Goal: Task Accomplishment & Management: Manage account settings

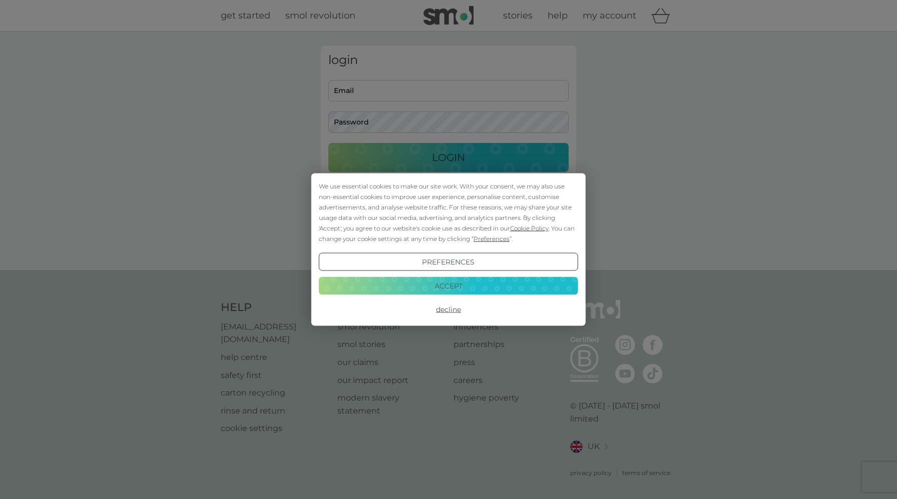
type input "[EMAIL_ADDRESS][DOMAIN_NAME]"
click at [450, 285] on button "Accept" at bounding box center [448, 286] width 259 height 18
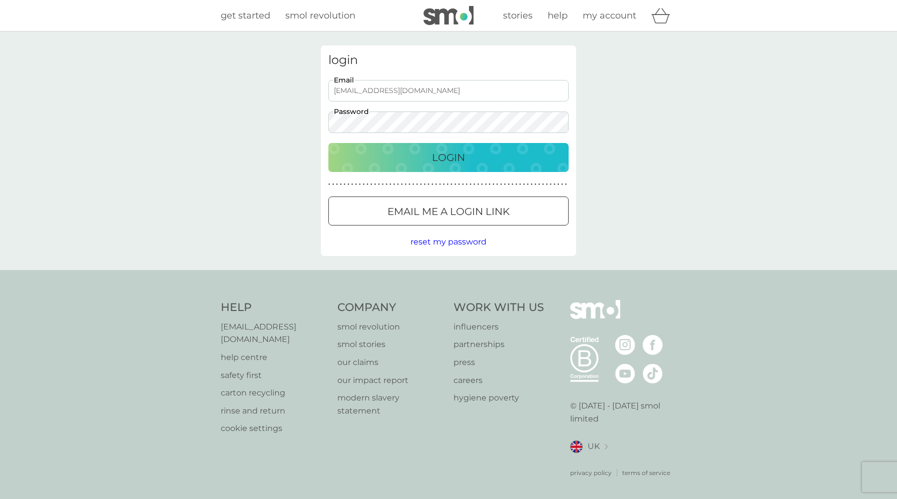
click at [426, 161] on div "Login" at bounding box center [448, 158] width 220 height 16
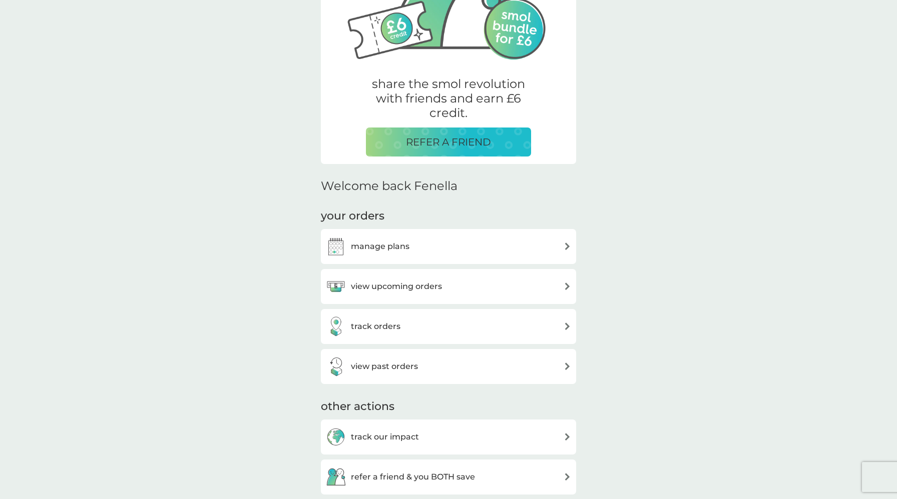
scroll to position [174, 0]
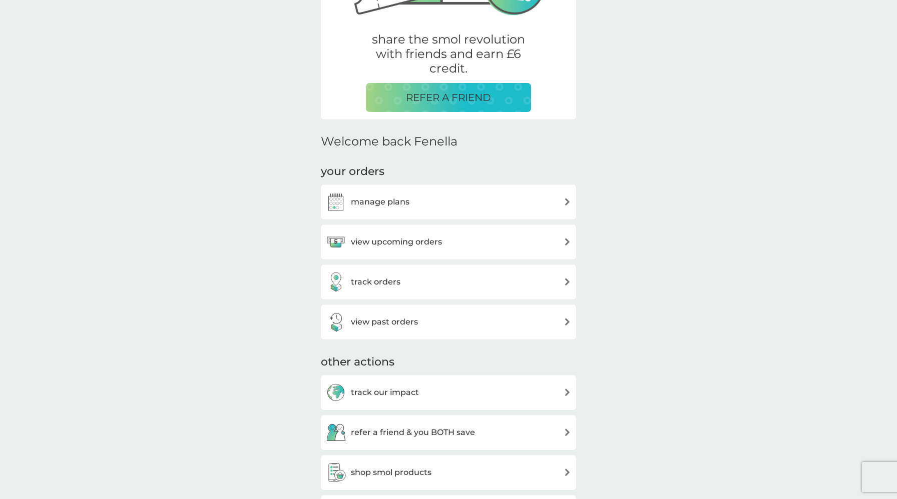
click at [401, 200] on h3 "manage plans" at bounding box center [380, 202] width 59 height 13
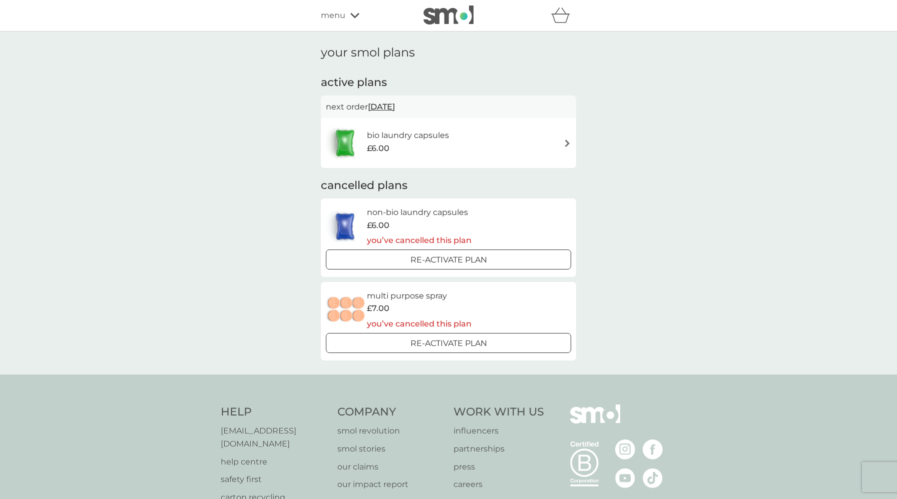
click at [341, 12] on span "menu" at bounding box center [333, 15] width 25 height 13
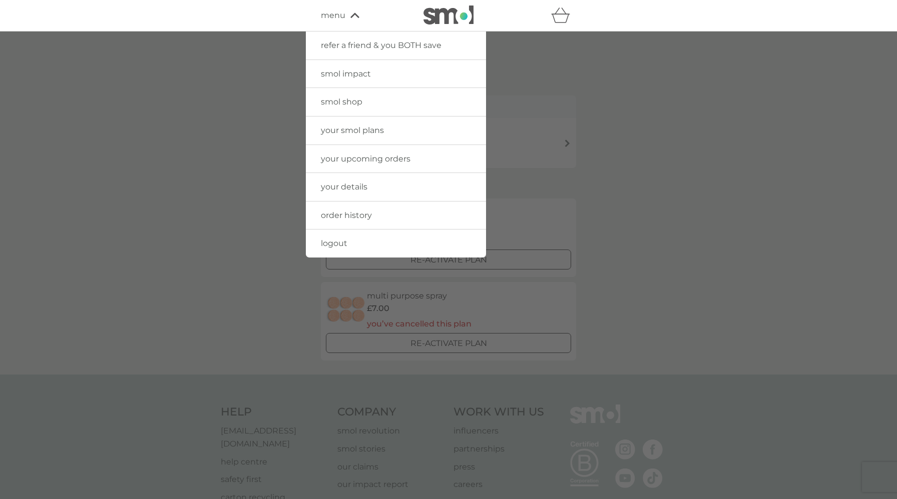
click at [347, 188] on span "your details" at bounding box center [344, 187] width 47 height 10
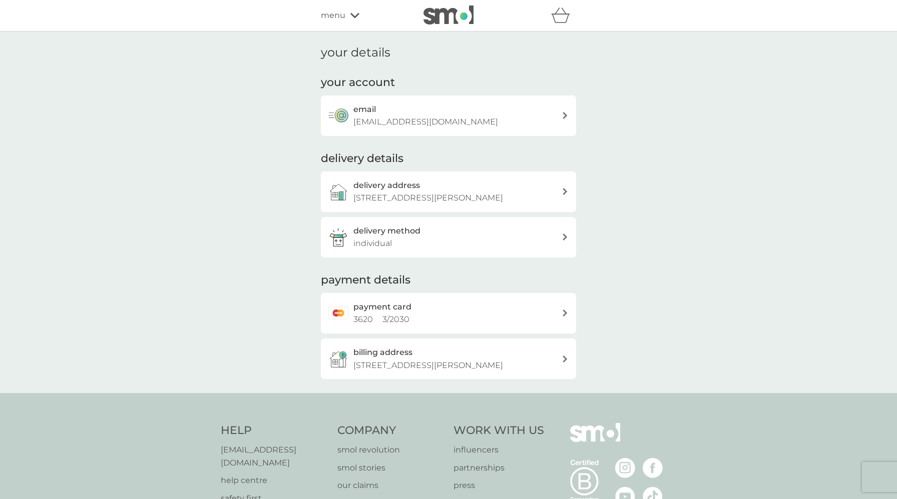
click at [462, 197] on p "18 Woodside Meadows, Hartlepool, TS25 1DF" at bounding box center [428, 198] width 150 height 13
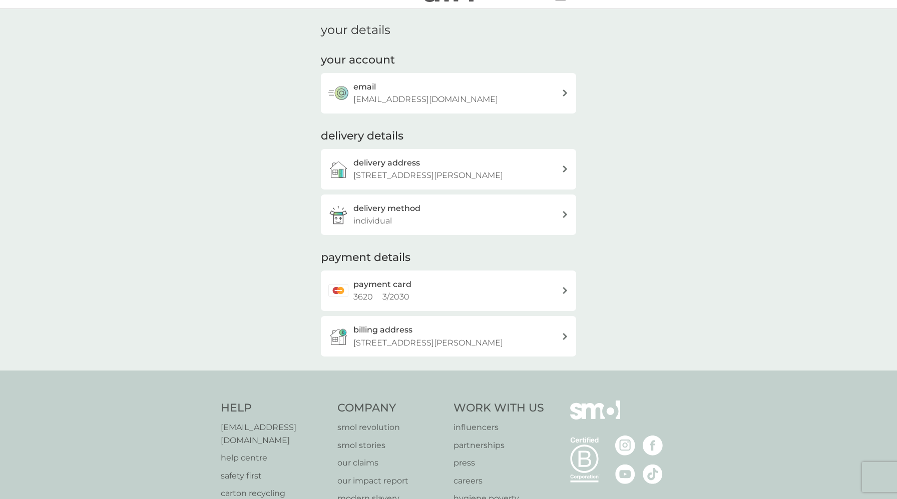
scroll to position [25, 0]
click at [419, 330] on div "billing address 73 Rodney Street, Hartlepool, TS26 8QX" at bounding box center [457, 334] width 208 height 26
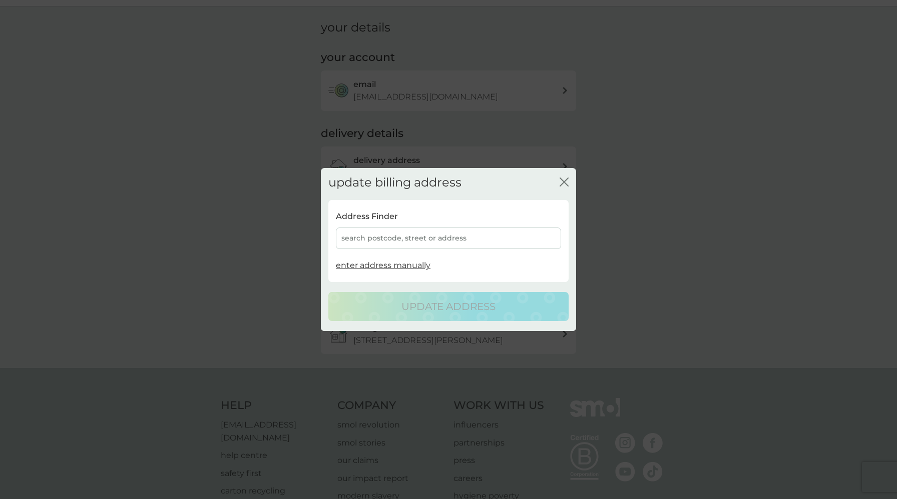
click at [376, 239] on div "search postcode, street or address" at bounding box center [448, 239] width 225 height 22
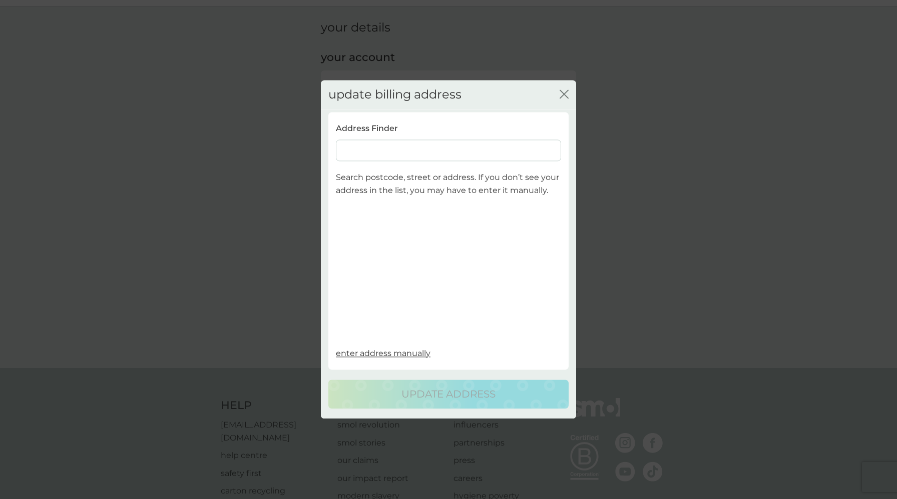
click at [365, 155] on input at bounding box center [448, 151] width 225 height 22
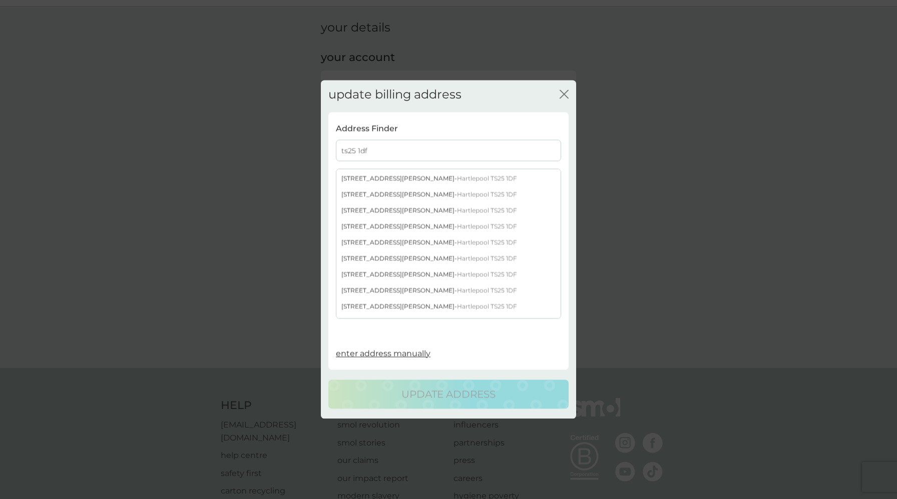
scroll to position [160, 0]
type input "ts25 1df"
click at [376, 289] on div "18 Woodside Meadows - Hartlepool TS25 1DF" at bounding box center [448, 290] width 224 height 16
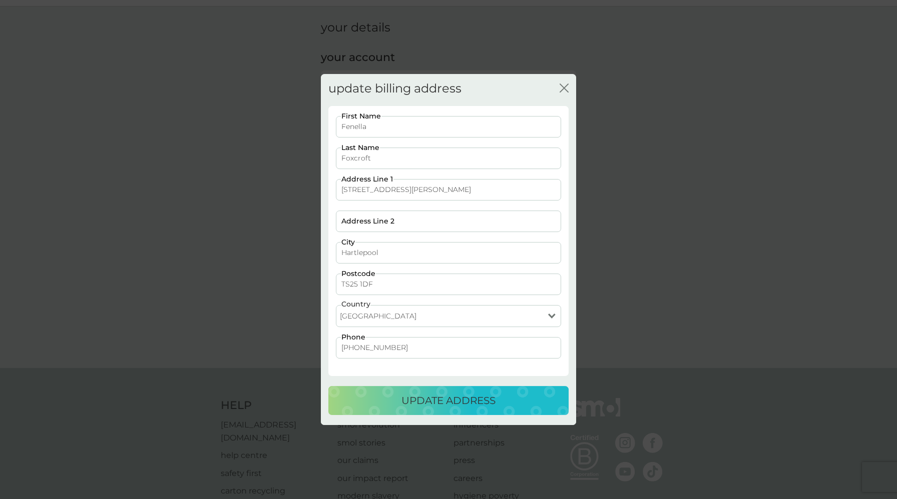
click at [446, 402] on p "update address" at bounding box center [448, 401] width 94 height 16
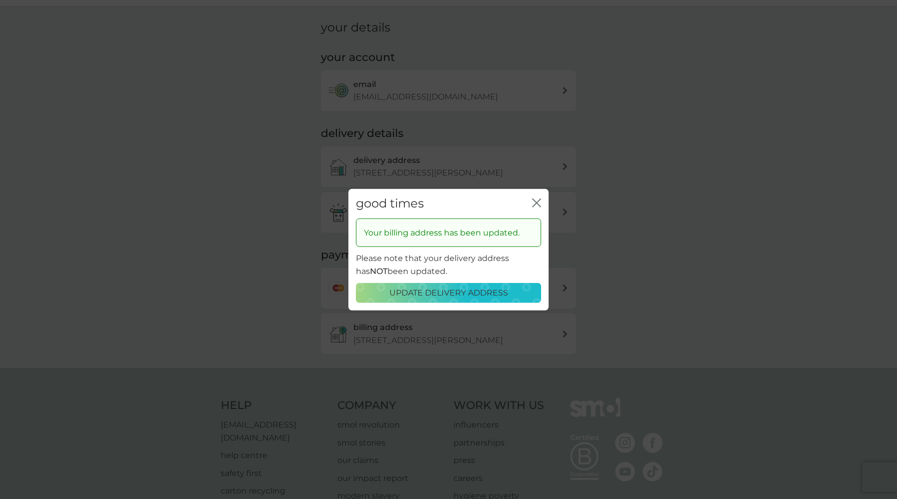
click at [538, 201] on icon "close" at bounding box center [538, 203] width 4 height 8
